Goal: Transaction & Acquisition: Purchase product/service

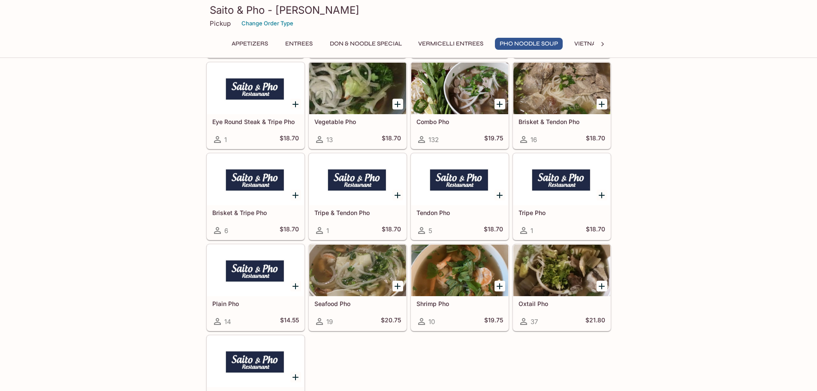
scroll to position [2058, 0]
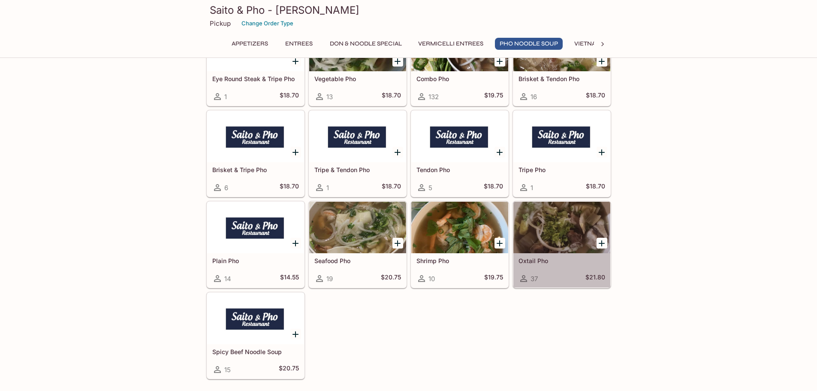
click at [575, 250] on div at bounding box center [561, 227] width 97 height 51
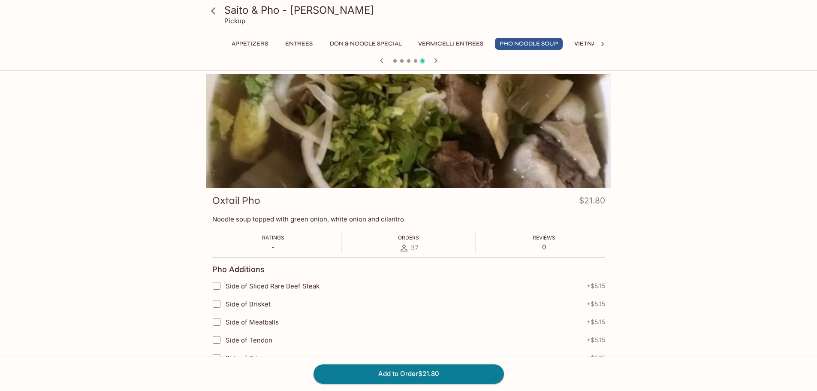
click at [216, 13] on icon at bounding box center [213, 10] width 15 height 15
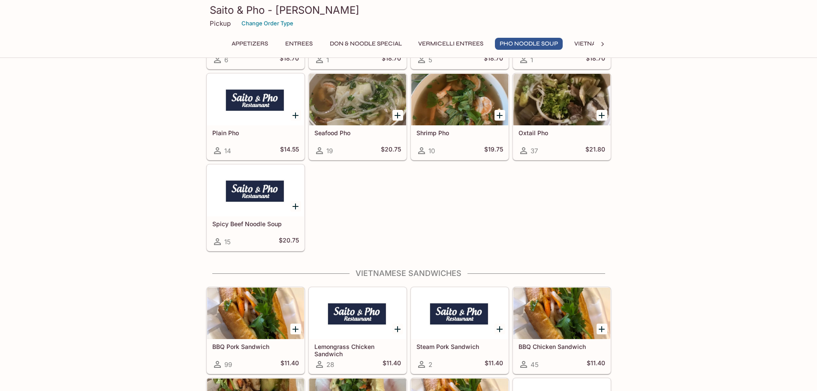
scroll to position [2187, 0]
